Goal: Transaction & Acquisition: Purchase product/service

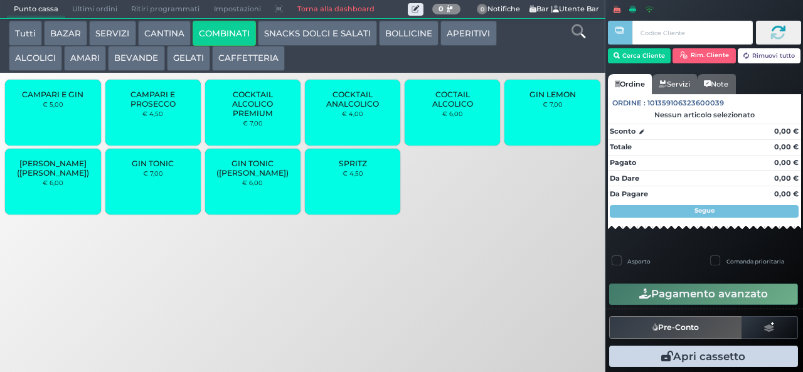
click at [193, 21] on button "COMBINATI" at bounding box center [224, 33] width 63 height 25
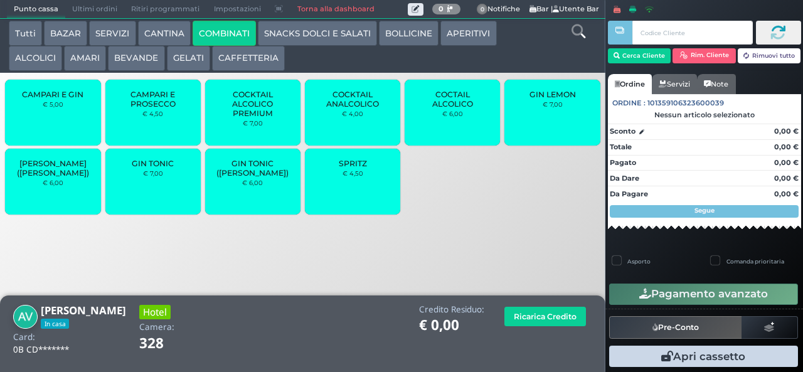
click at [358, 168] on span "SPRITZ" at bounding box center [353, 163] width 28 height 9
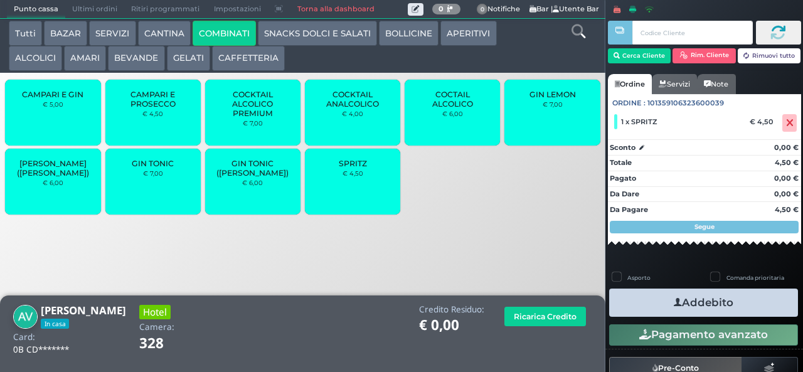
click at [691, 304] on button "Addebito" at bounding box center [703, 303] width 189 height 28
